Goal: Obtain resource: Obtain resource

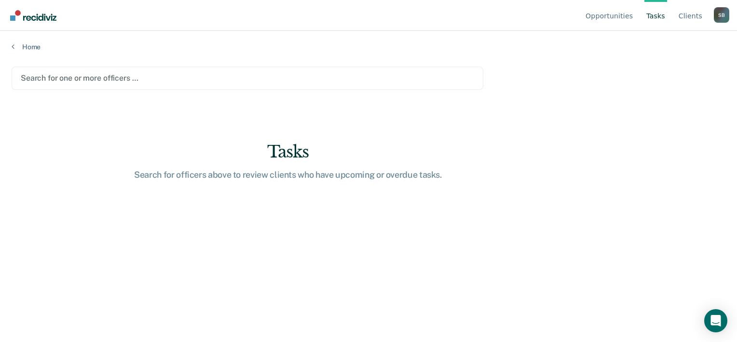
click at [73, 77] on div at bounding box center [248, 77] width 454 height 11
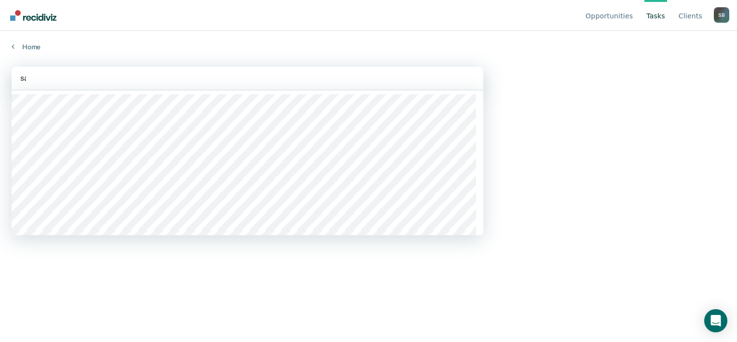
type input "sas"
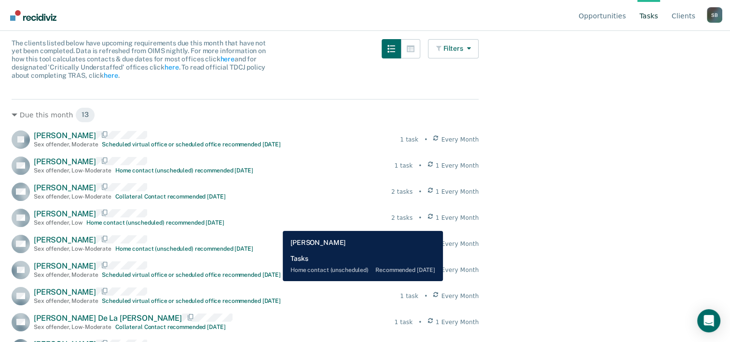
scroll to position [66, 0]
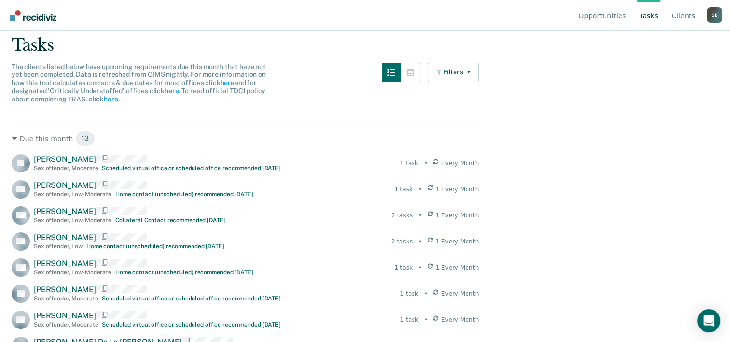
click at [656, 9] on link "Tasks" at bounding box center [649, 15] width 23 height 31
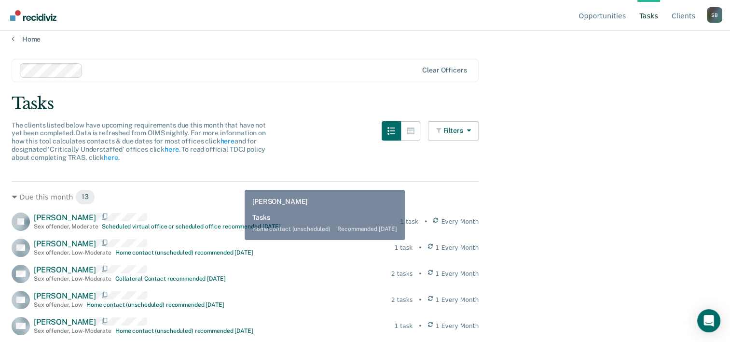
scroll to position [0, 0]
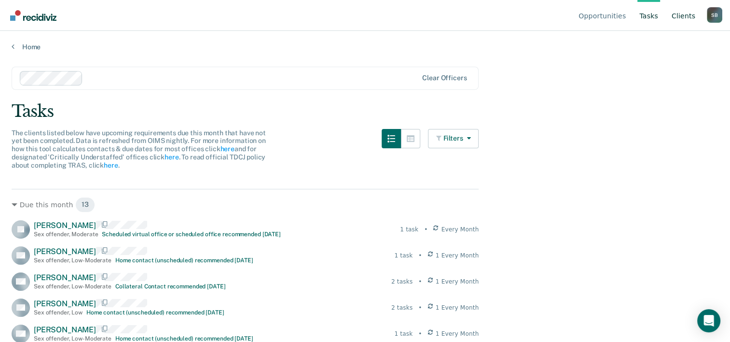
click at [691, 12] on link "Client s" at bounding box center [684, 15] width 28 height 31
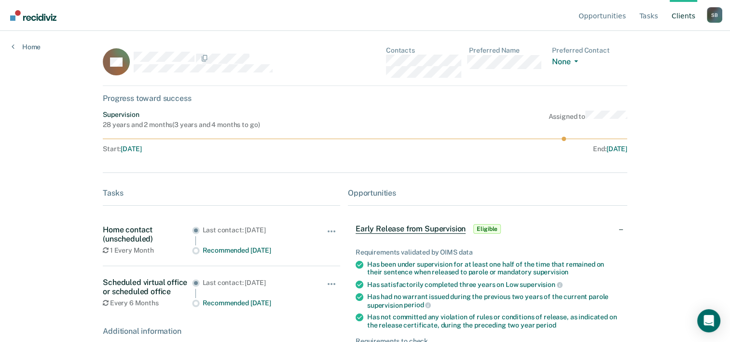
click at [444, 229] on span "Early Release from Supervision" at bounding box center [411, 229] width 110 height 10
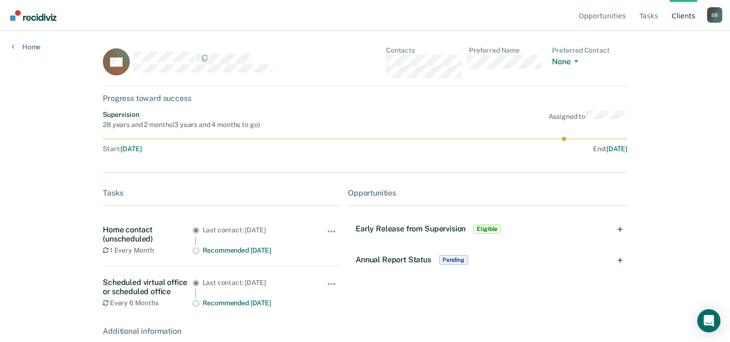
click at [444, 229] on span "Early Release from Supervision" at bounding box center [411, 228] width 110 height 9
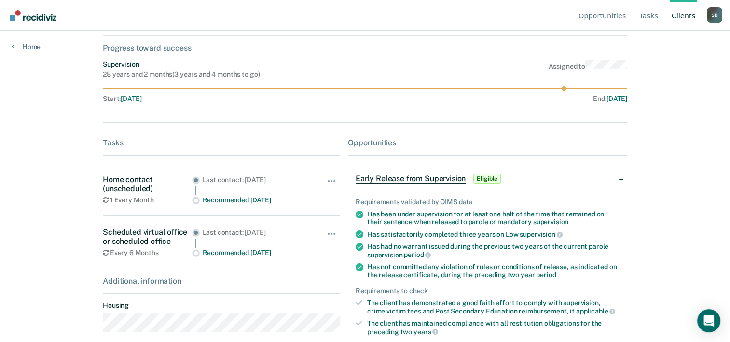
scroll to position [120, 0]
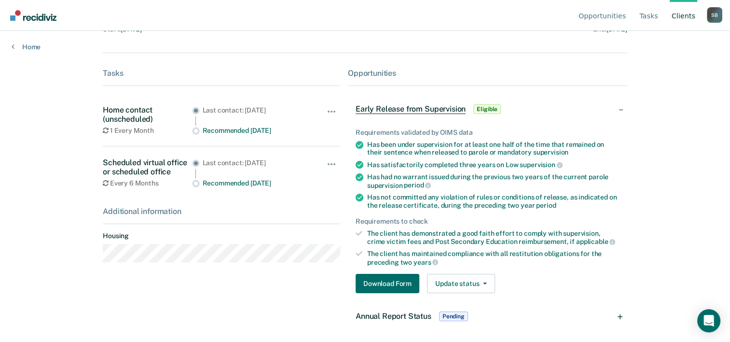
click at [422, 313] on span "Annual Report Status" at bounding box center [394, 315] width 76 height 9
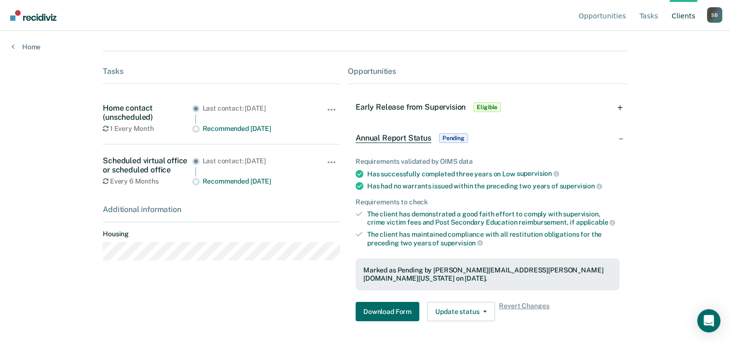
scroll to position [122, 0]
click at [399, 305] on button "Download Form" at bounding box center [388, 311] width 64 height 19
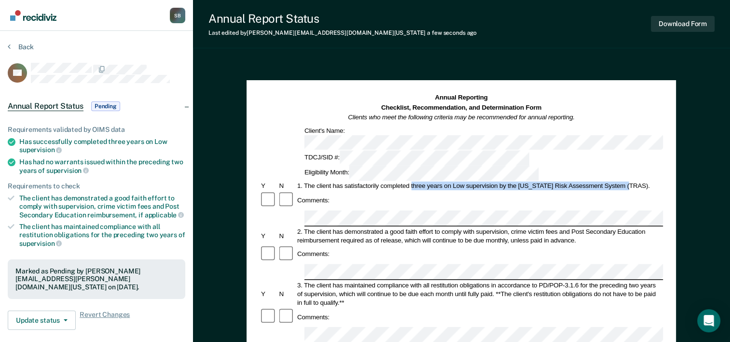
drag, startPoint x: 410, startPoint y: 151, endPoint x: 629, endPoint y: 155, distance: 219.1
click at [629, 181] on div "1. The client has satisfactorily completed three years on Low supervision by th…" at bounding box center [479, 185] width 367 height 9
drag, startPoint x: 629, startPoint y: 155, endPoint x: 616, endPoint y: 150, distance: 13.9
copy div "three years on Low supervision by the Texas Risk Assessment System (TRAS)"
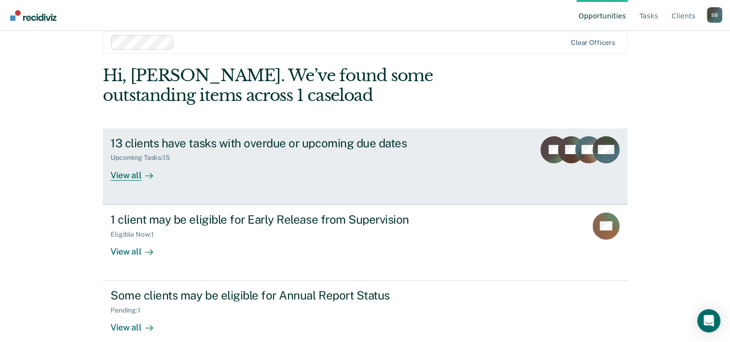
scroll to position [29, 0]
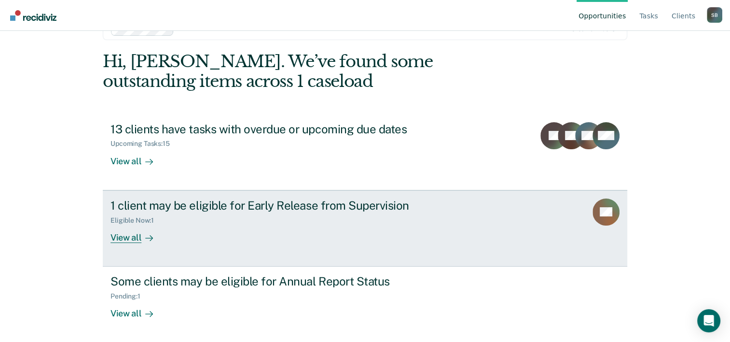
click at [117, 234] on div "View all" at bounding box center [138, 233] width 54 height 19
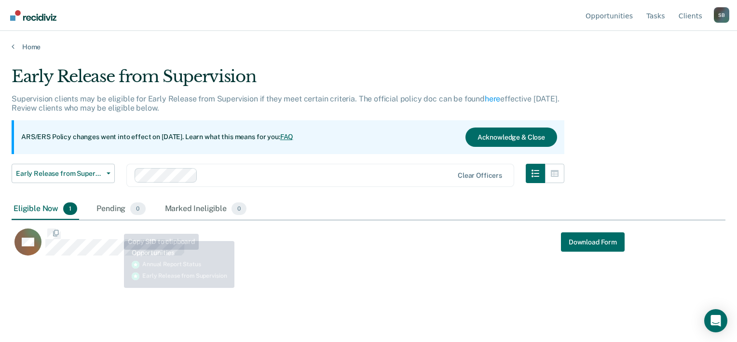
scroll to position [195, 707]
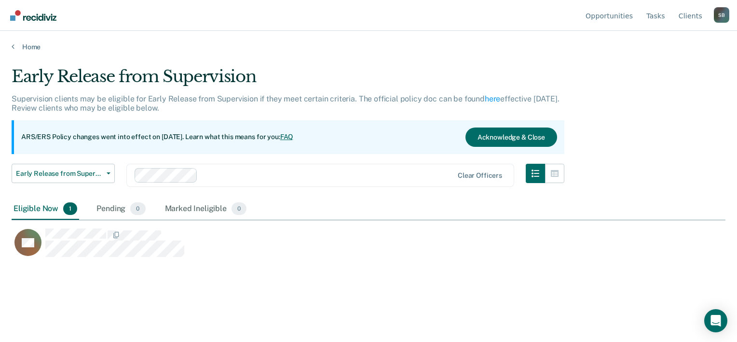
click at [69, 214] on div "Eligible Now 1" at bounding box center [46, 208] width 68 height 21
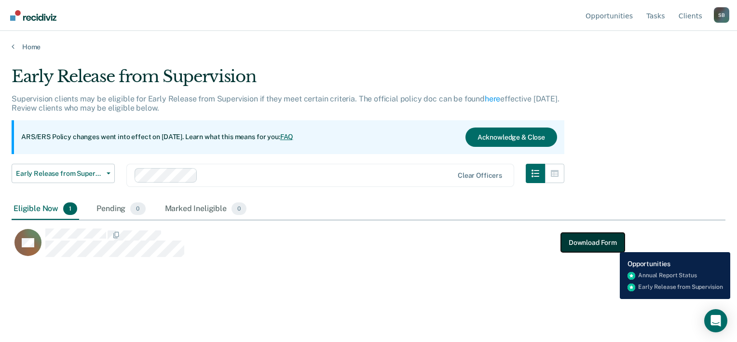
click at [613, 245] on button "Download Form" at bounding box center [593, 242] width 64 height 19
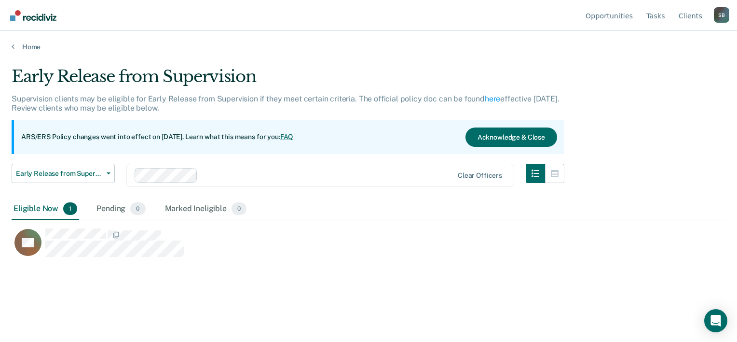
scroll to position [195, 707]
click at [110, 174] on button "Early Release from Supervision" at bounding box center [63, 173] width 103 height 19
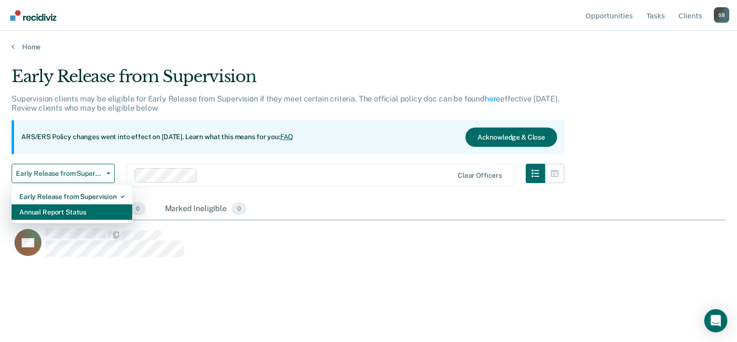
click at [91, 211] on div "Annual Report Status" at bounding box center [71, 211] width 105 height 15
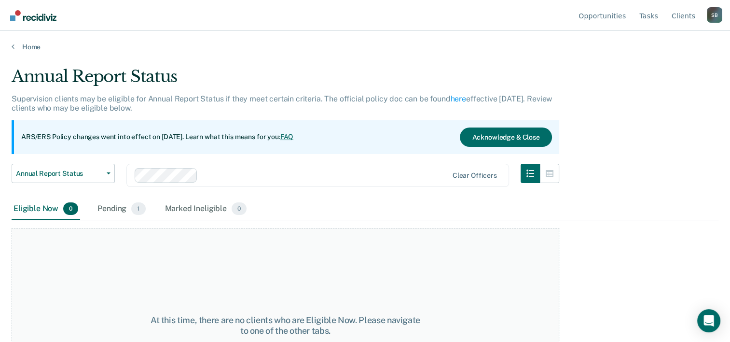
click at [61, 210] on div "Eligible Now 0" at bounding box center [46, 208] width 69 height 21
click at [70, 208] on span "0" at bounding box center [70, 208] width 15 height 13
click at [86, 168] on button "Annual Report Status" at bounding box center [63, 173] width 103 height 19
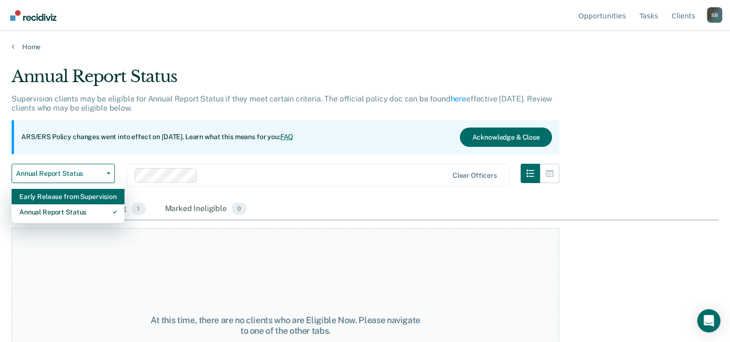
click at [81, 193] on div "Early Release from Supervision" at bounding box center [67, 196] width 97 height 15
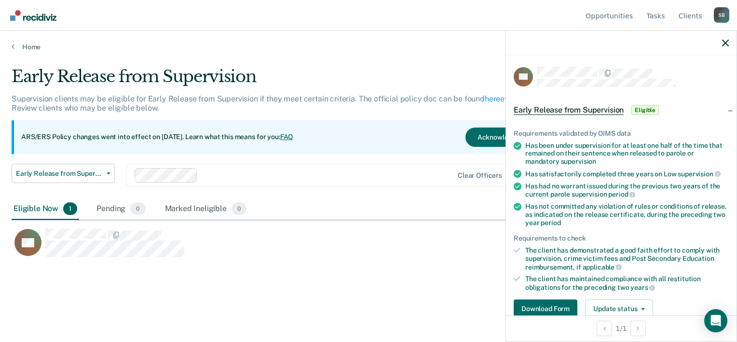
click at [731, 41] on div at bounding box center [621, 43] width 231 height 24
click at [721, 41] on div at bounding box center [621, 43] width 231 height 24
drag, startPoint x: 727, startPoint y: 42, endPoint x: 723, endPoint y: 33, distance: 9.9
click at [727, 42] on icon "button" at bounding box center [725, 43] width 7 height 7
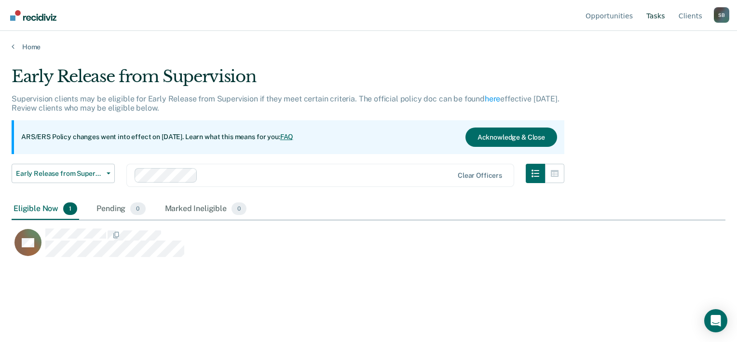
click at [665, 17] on link "Tasks" at bounding box center [656, 15] width 23 height 31
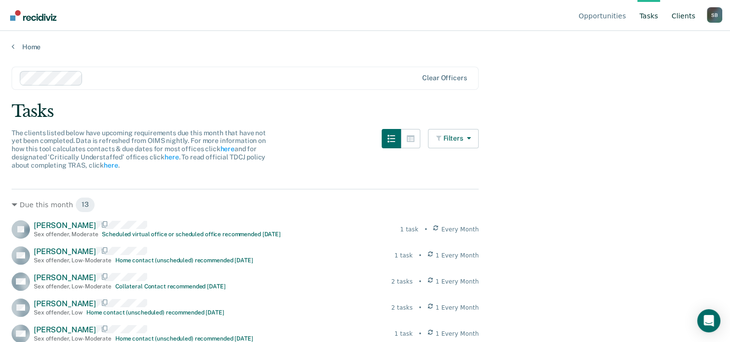
click at [696, 12] on link "Client s" at bounding box center [684, 15] width 28 height 31
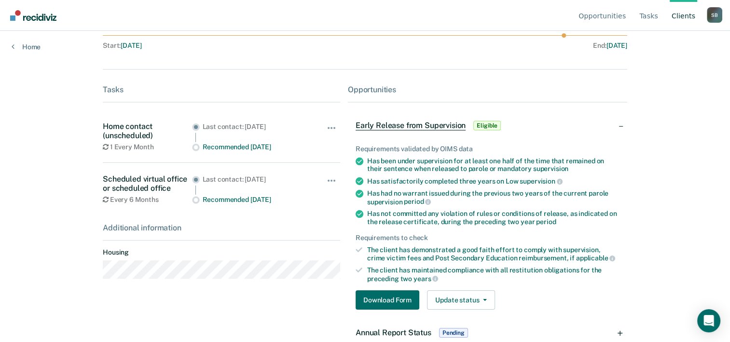
scroll to position [120, 0]
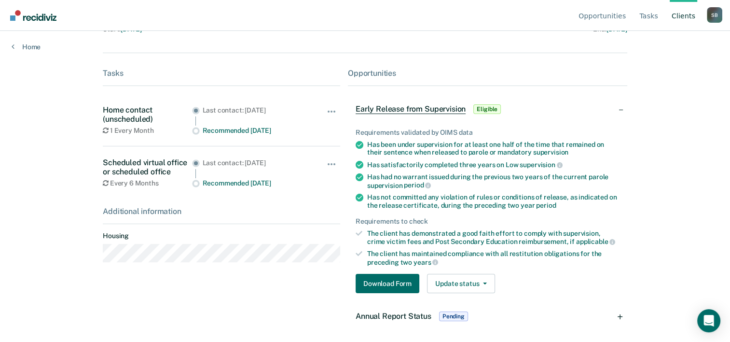
click at [460, 315] on span "Pending" at bounding box center [453, 316] width 29 height 10
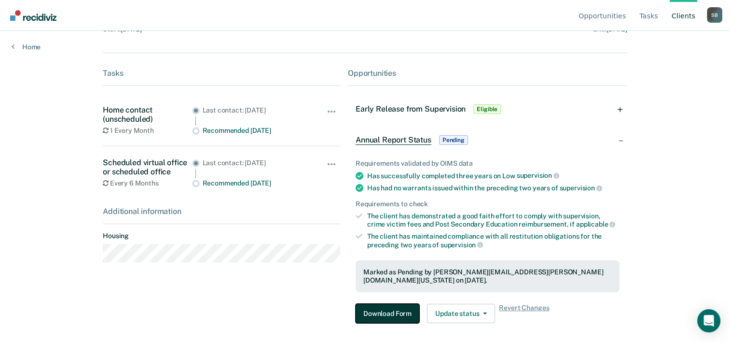
click at [396, 307] on button "Download Form" at bounding box center [388, 313] width 64 height 19
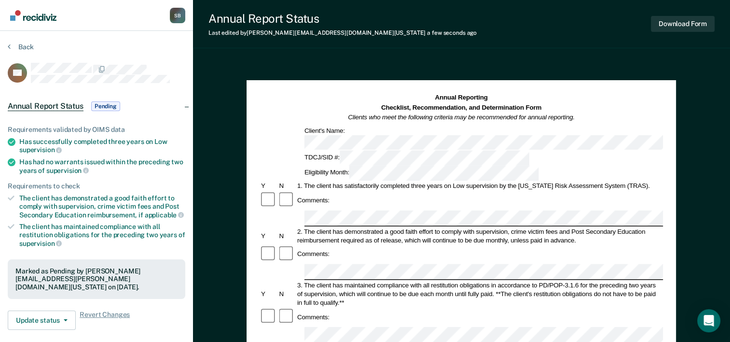
click at [321, 307] on div "Comments:" at bounding box center [461, 316] width 403 height 18
drag, startPoint x: 430, startPoint y: 232, endPoint x: 488, endPoint y: 230, distance: 57.9
click at [488, 280] on div "3. The client has maintained compliance with all restitution obligations in acc…" at bounding box center [479, 293] width 367 height 26
drag, startPoint x: 488, startPoint y: 230, endPoint x: 476, endPoint y: 227, distance: 12.8
copy div "restitution obligations"
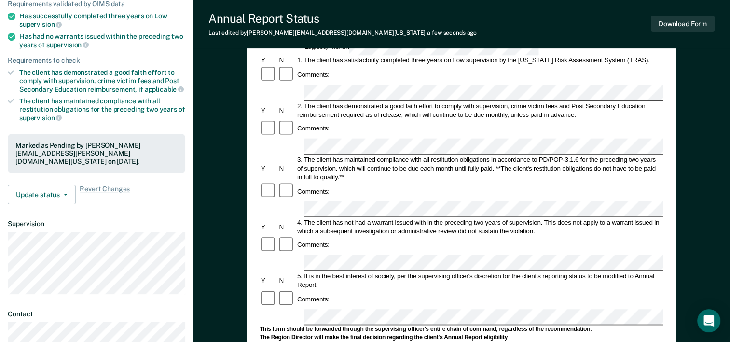
scroll to position [145, 0]
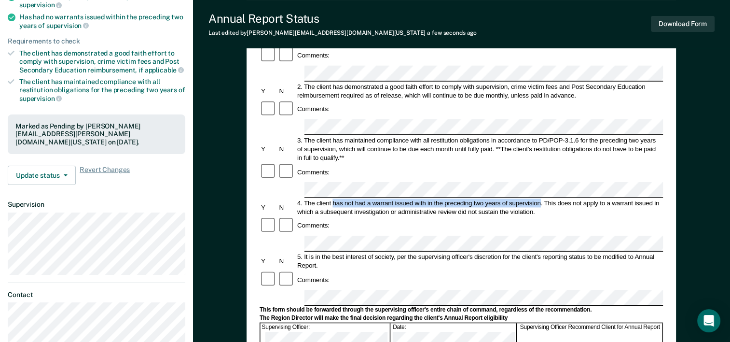
drag, startPoint x: 534, startPoint y: 140, endPoint x: 333, endPoint y: 135, distance: 200.8
click at [333, 198] on div "4. The client has not had a warrant issued with in the preceding two years of s…" at bounding box center [479, 206] width 367 height 17
drag, startPoint x: 333, startPoint y: 135, endPoint x: 343, endPoint y: 138, distance: 9.5
copy div "has not had a warrant issued with in the preceding two years of supervision"
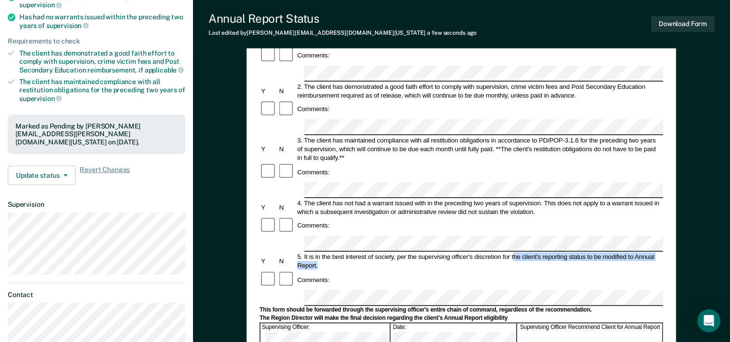
drag, startPoint x: 513, startPoint y: 181, endPoint x: 658, endPoint y: 192, distance: 146.1
click at [658, 252] on div "5. It is in the best interest of society, per the supervising officer's discret…" at bounding box center [479, 260] width 367 height 17
drag, startPoint x: 658, startPoint y: 192, endPoint x: 636, endPoint y: 182, distance: 24.7
copy div "he client's reporting status to be modified to Annual Report."
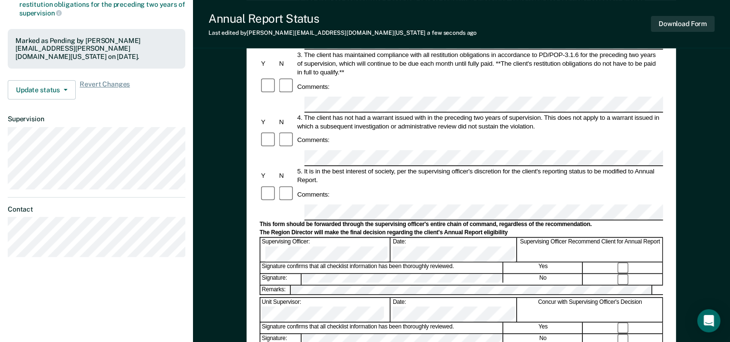
scroll to position [241, 0]
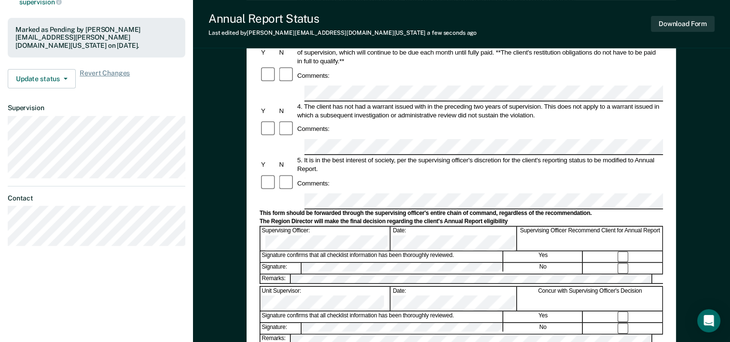
click at [326, 311] on div "Signature confirms that all checklist information has been thoroughly reviewed." at bounding box center [382, 316] width 243 height 11
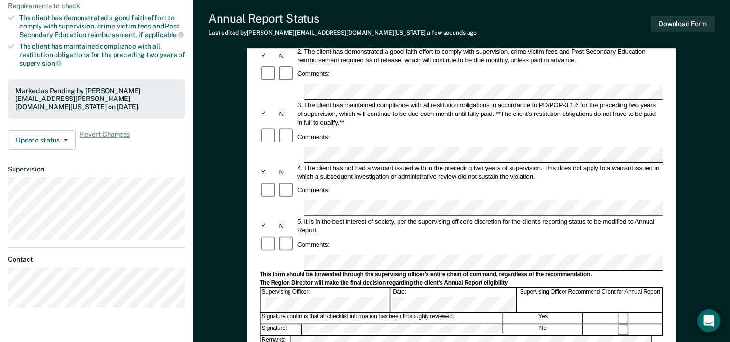
scroll to position [0, 0]
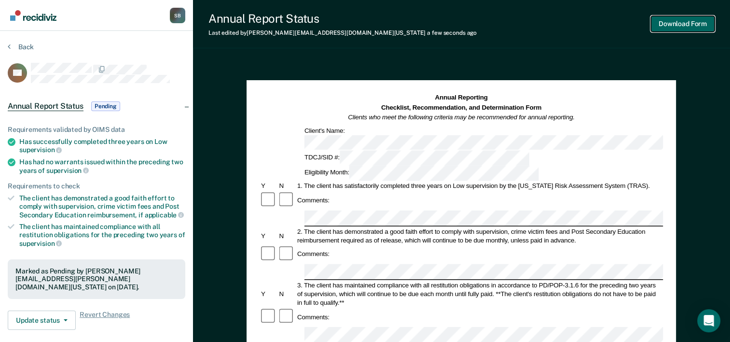
click at [686, 18] on button "Download Form" at bounding box center [683, 24] width 64 height 16
